Goal: Task Accomplishment & Management: Manage account settings

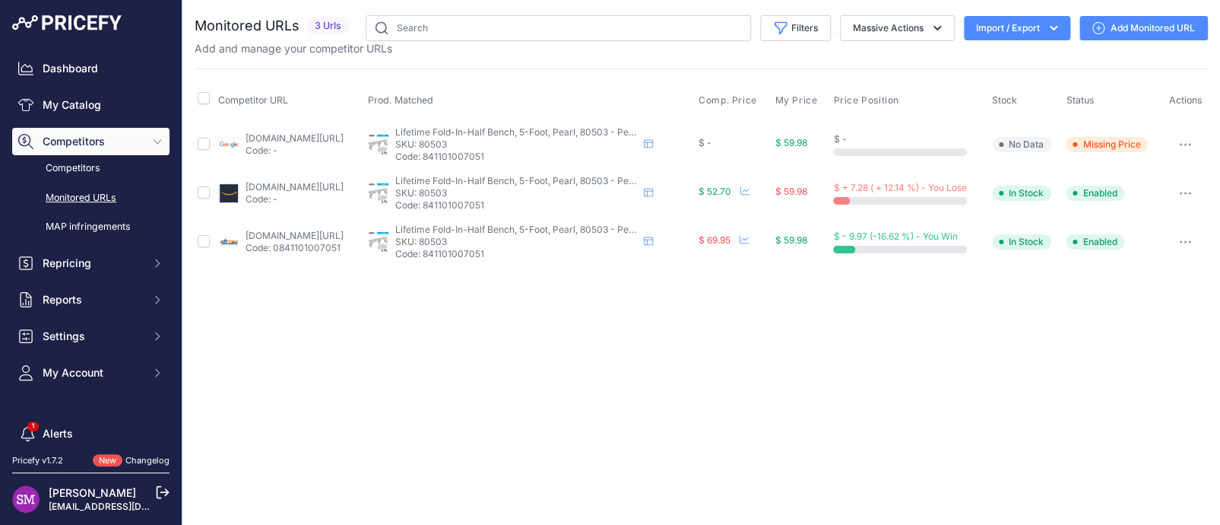
click at [344, 132] on link "google.com/shopping/product/5188832002964852442?gl=us&prds=scoring%3ap&prirule_…" at bounding box center [295, 137] width 98 height 11
click at [1179, 142] on button "button" at bounding box center [1185, 144] width 30 height 21
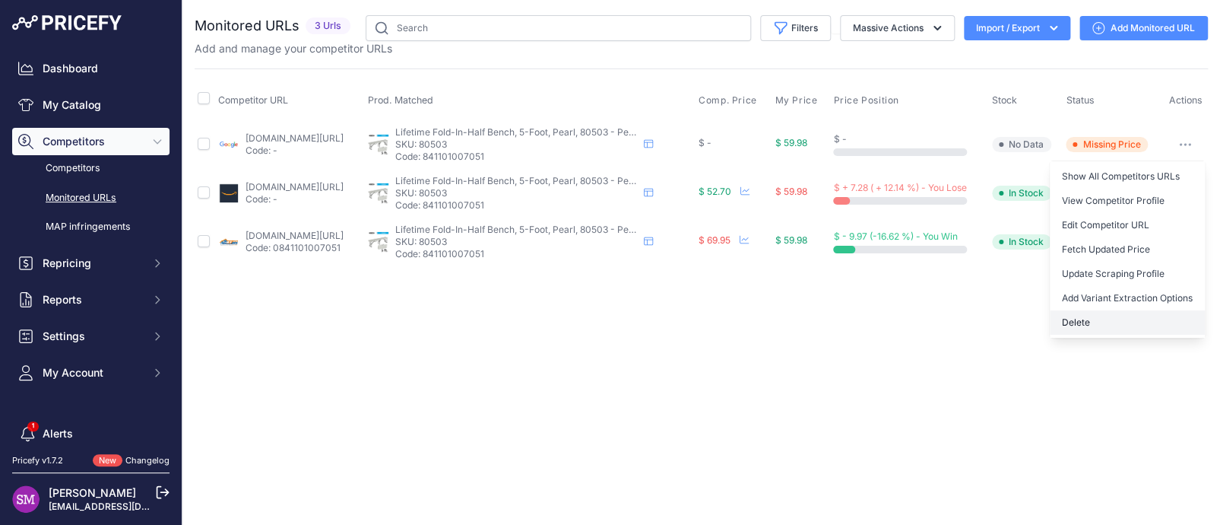
click at [1087, 318] on button "Delete" at bounding box center [1127, 322] width 155 height 24
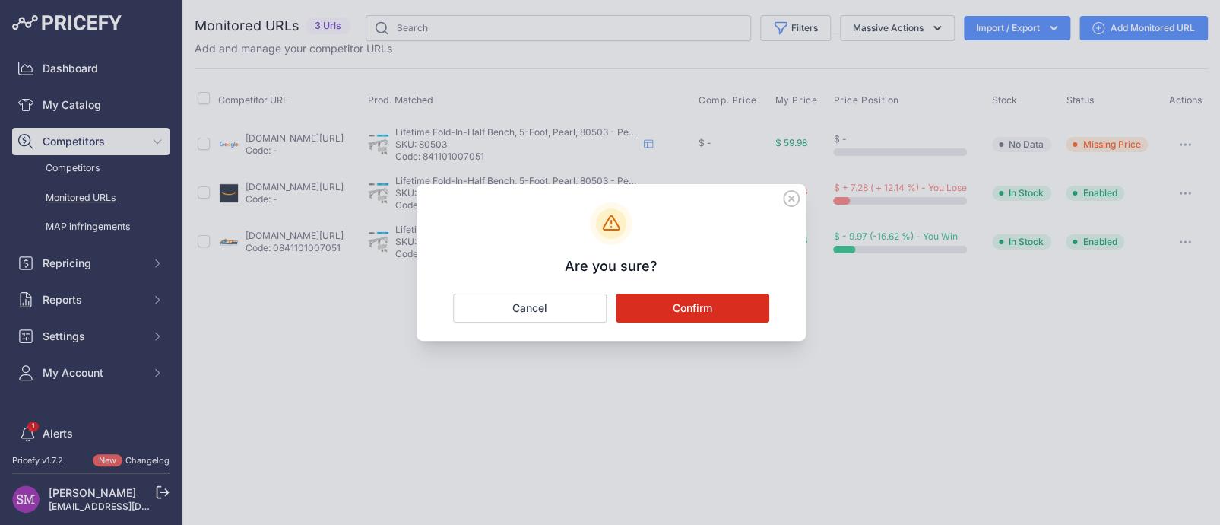
click at [653, 304] on button "Confirm" at bounding box center [693, 307] width 154 height 29
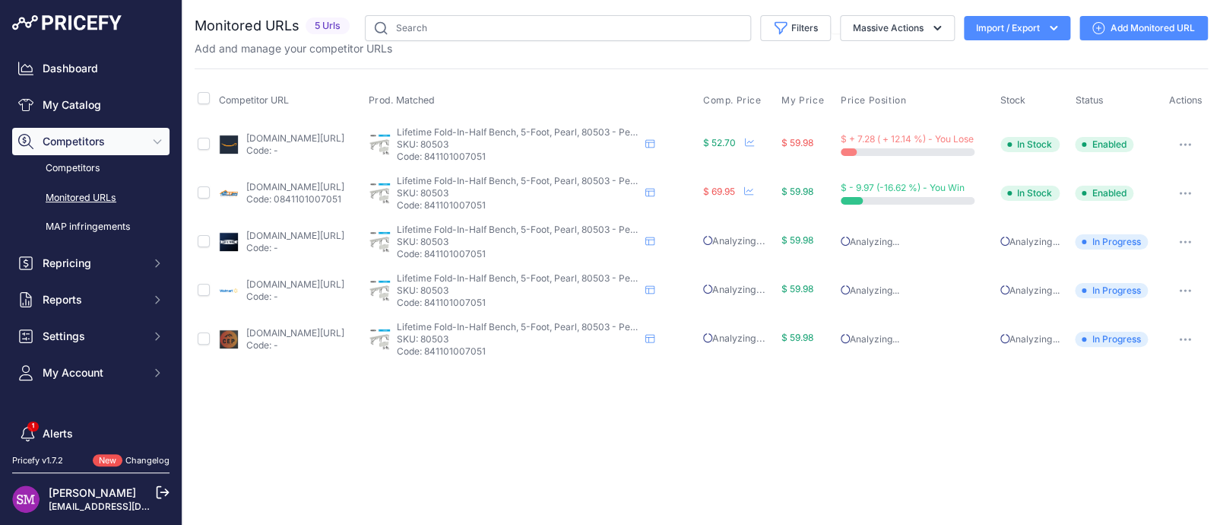
click at [306, 233] on link "[DOMAIN_NAME][URL]" at bounding box center [295, 235] width 98 height 11
